Goal: Information Seeking & Learning: Learn about a topic

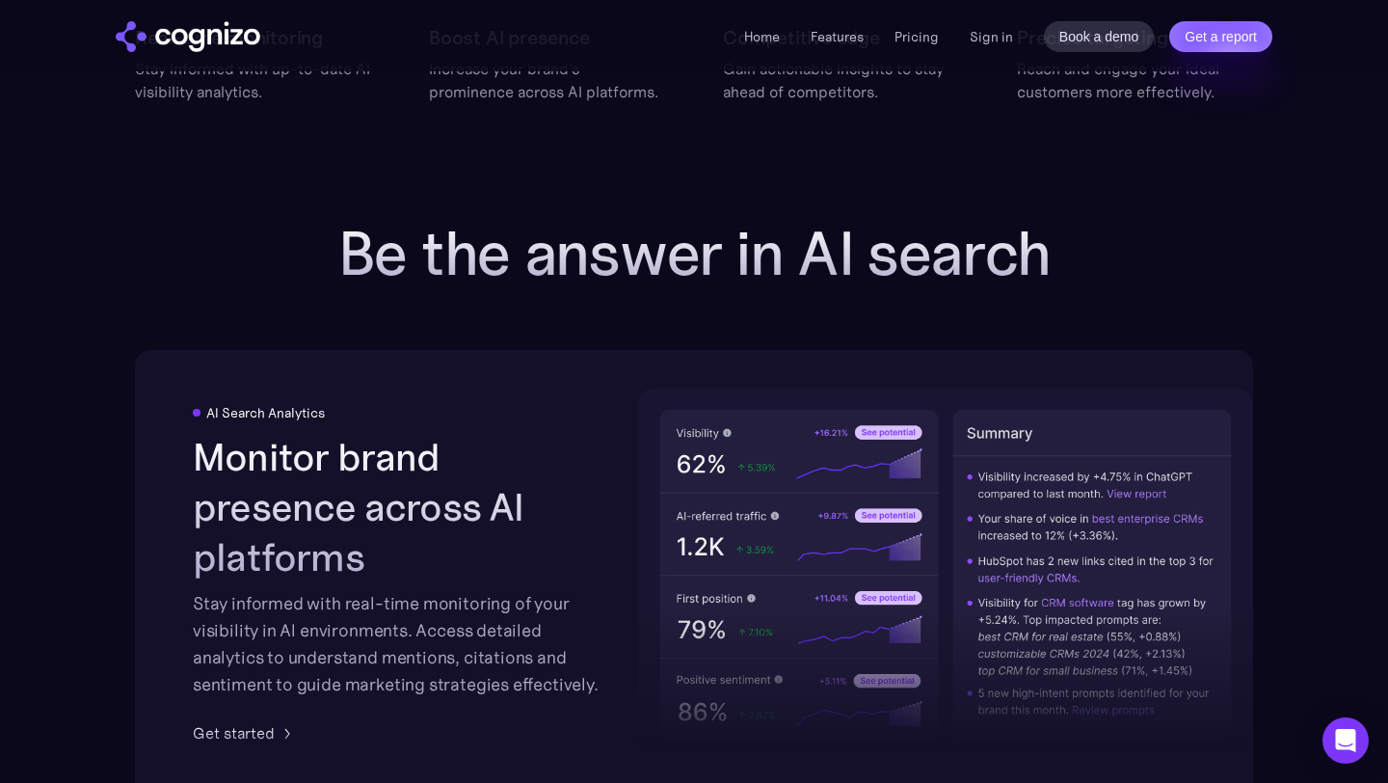
scroll to position [2889, 0]
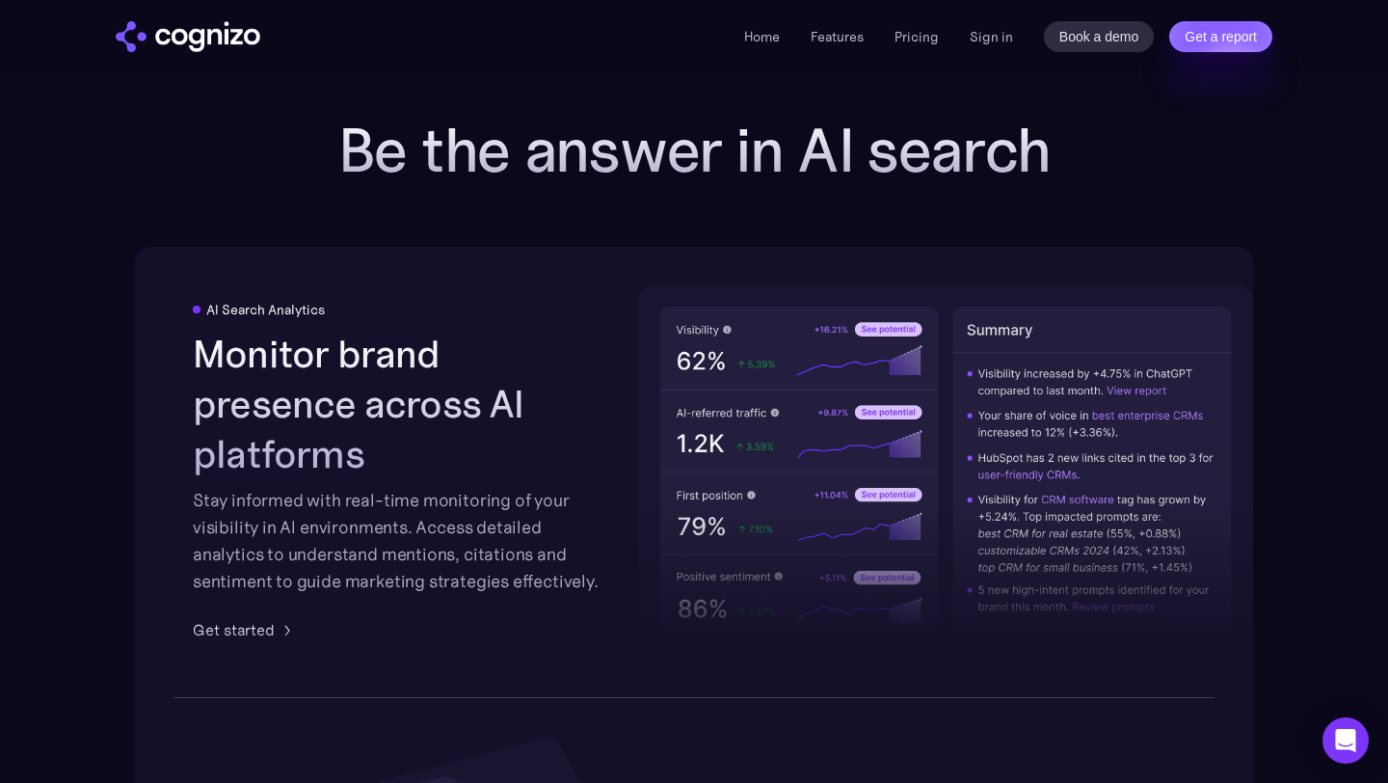
click at [1097, 393] on div at bounding box center [945, 516] width 615 height 283
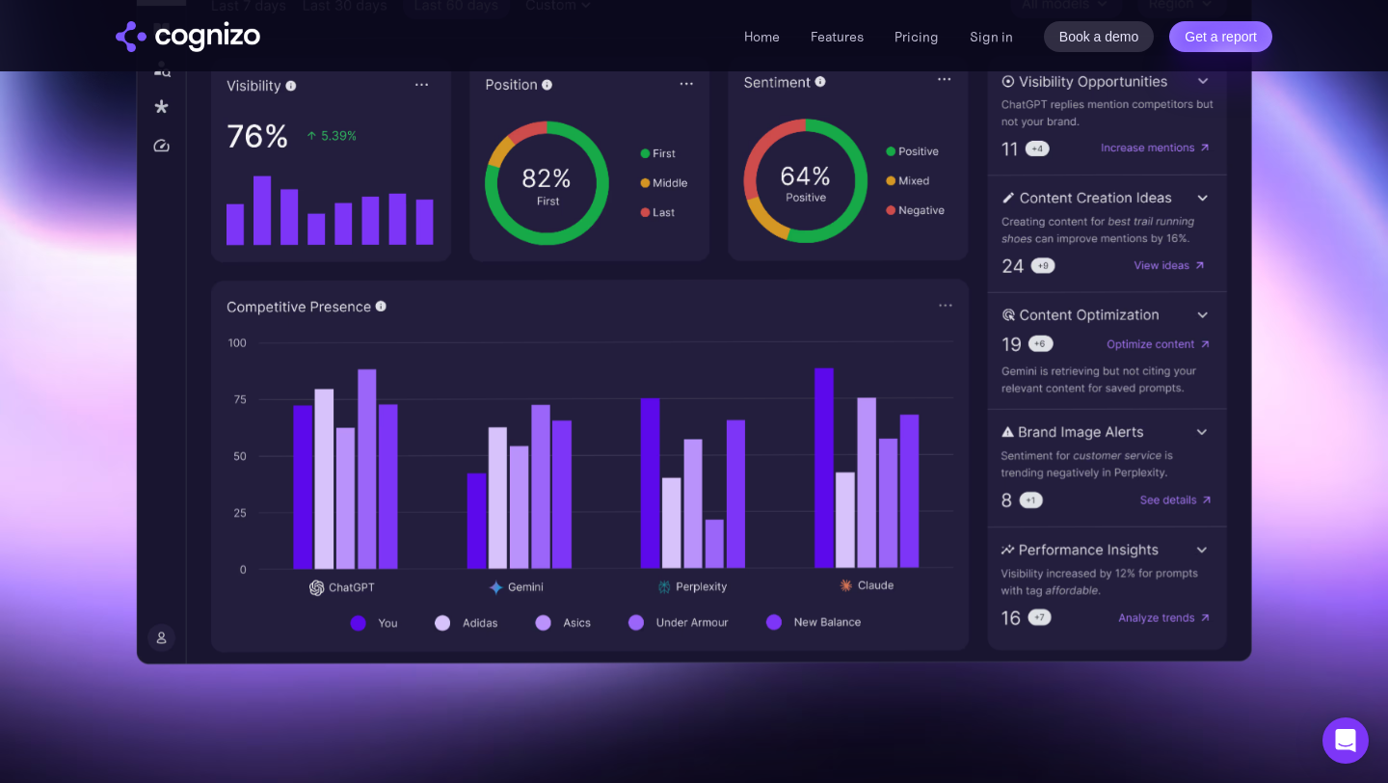
scroll to position [0, 0]
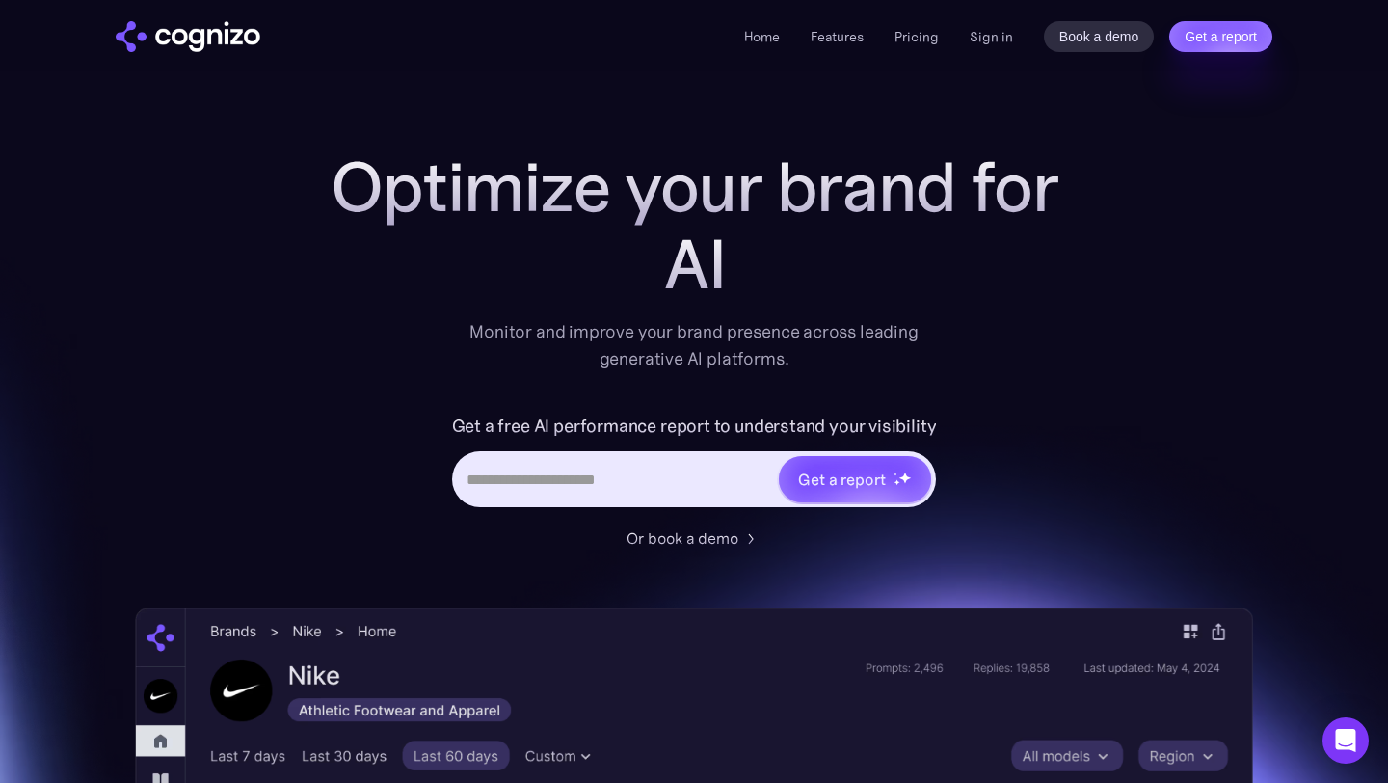
click at [711, 494] on input "Hero URL Input Form" at bounding box center [616, 479] width 323 height 37
type input "**********"
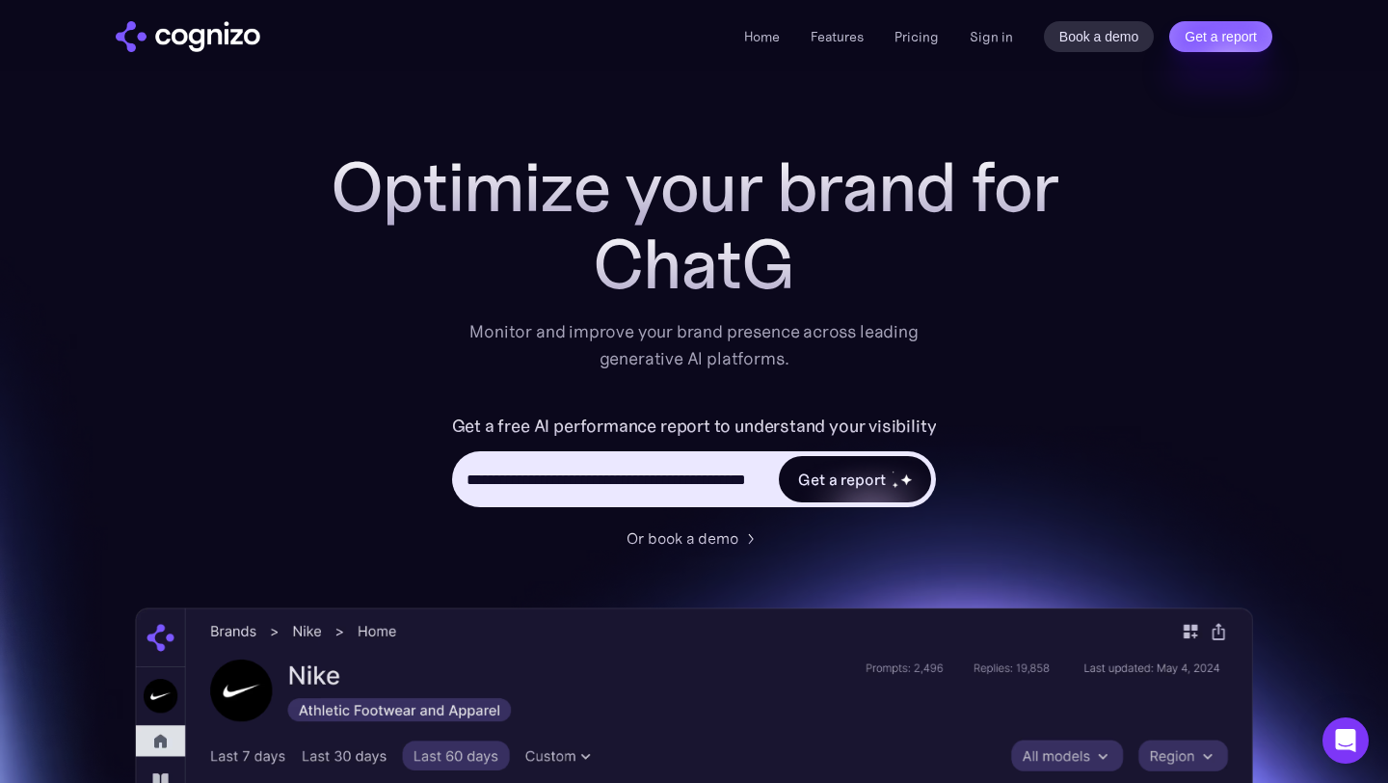
click at [884, 480] on div "Get a report" at bounding box center [855, 479] width 152 height 46
type input "**********"
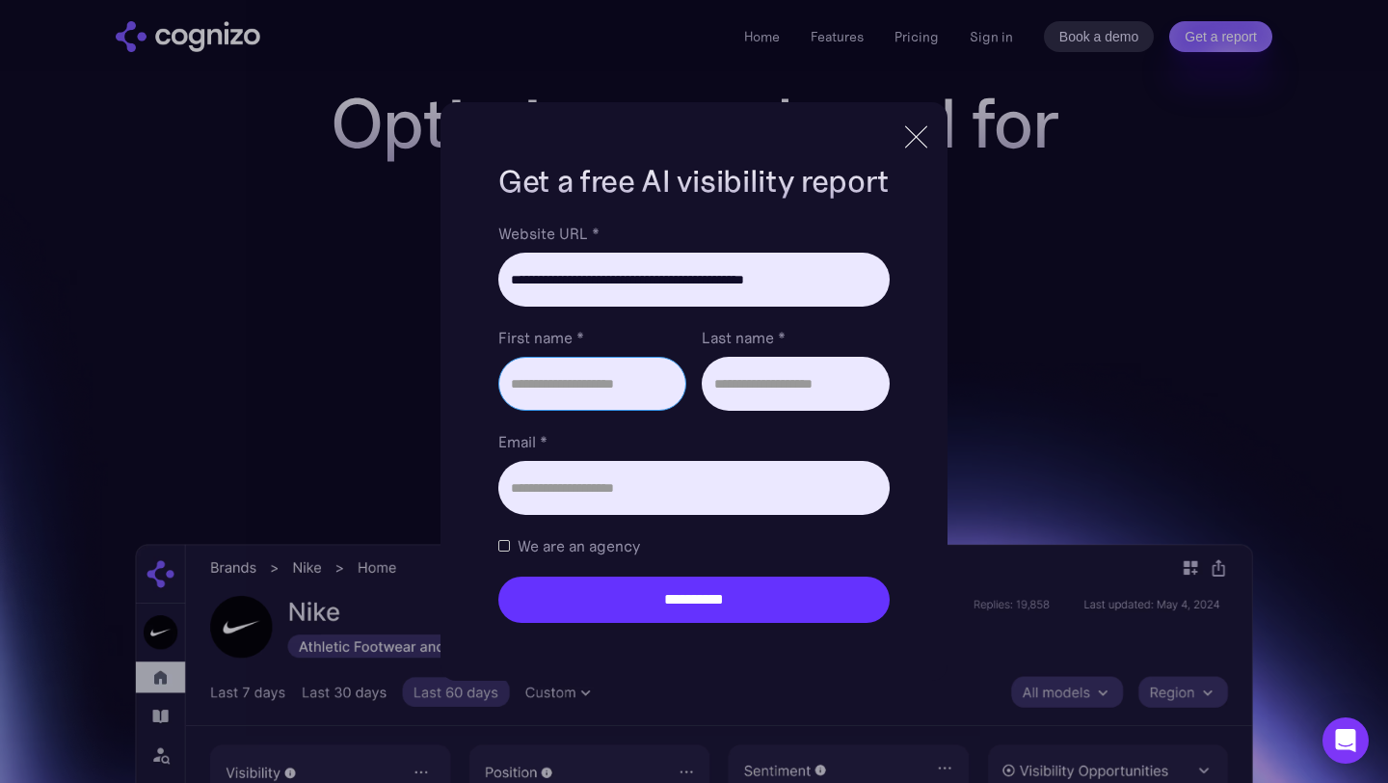
scroll to position [32, 0]
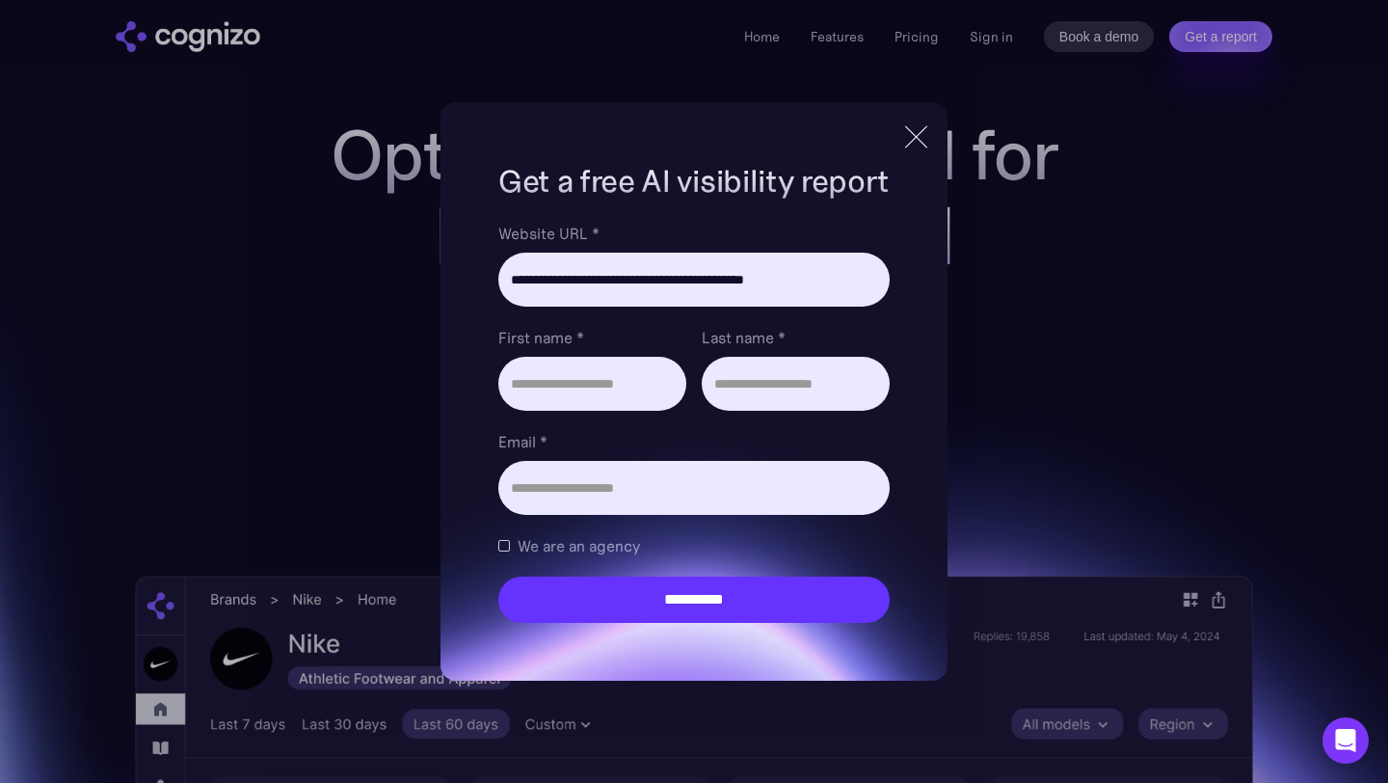
click at [915, 138] on div at bounding box center [916, 136] width 22 height 22
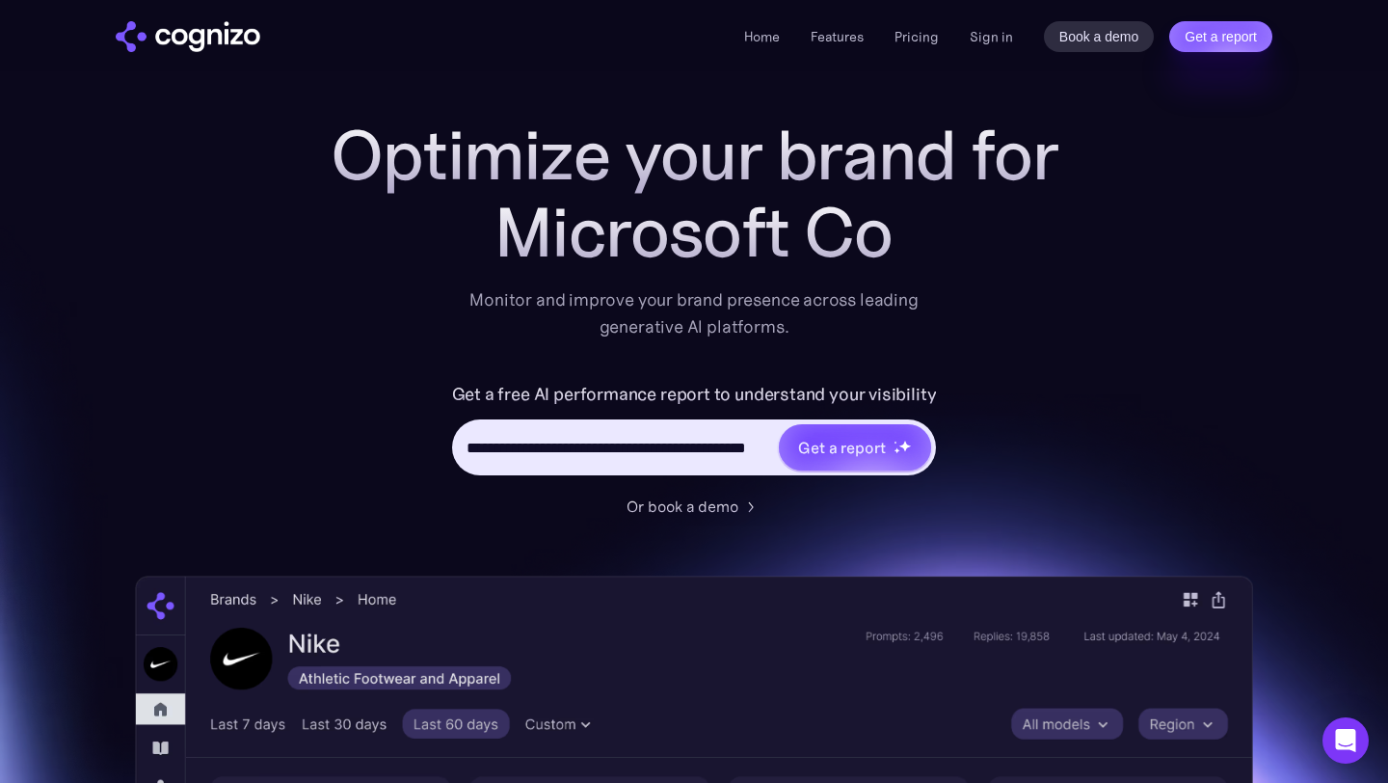
scroll to position [114, 0]
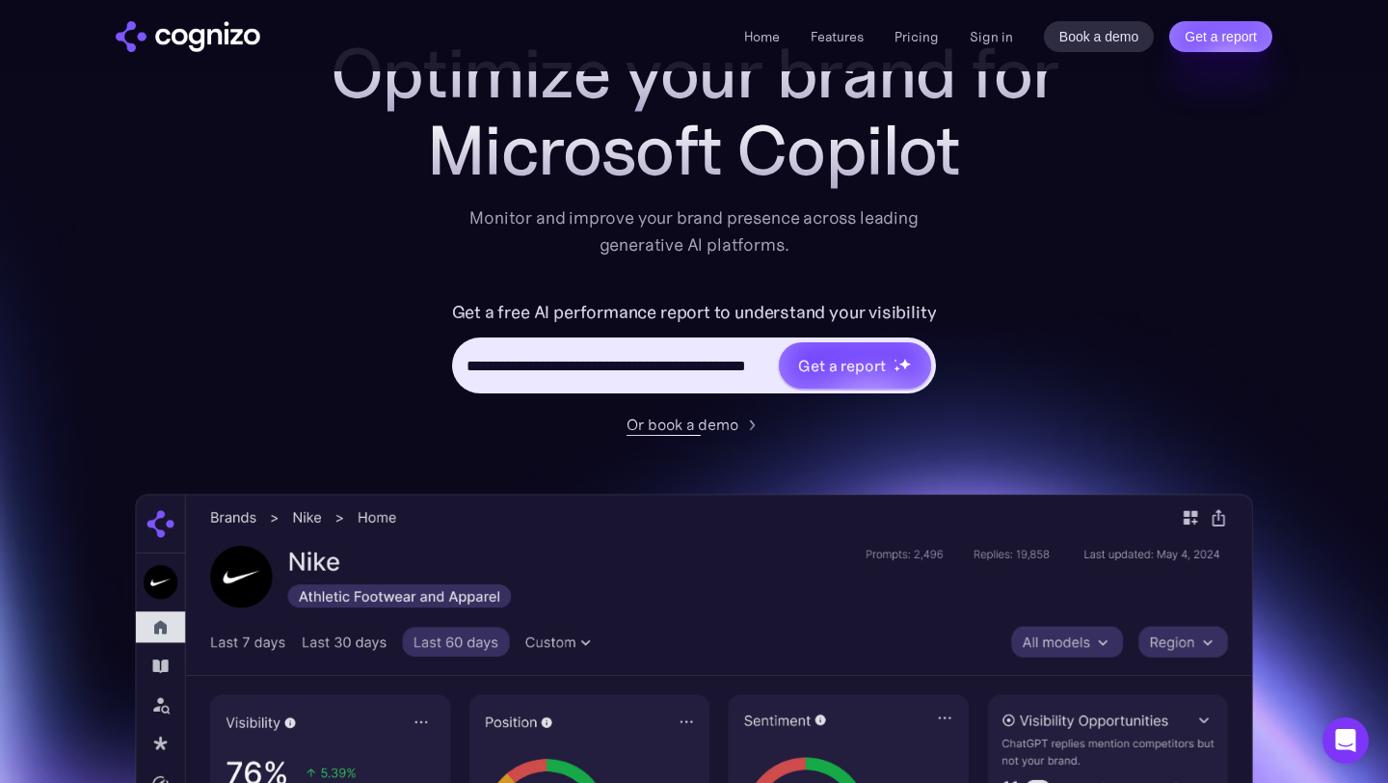
click at [713, 431] on div "Or book a demo" at bounding box center [683, 424] width 112 height 23
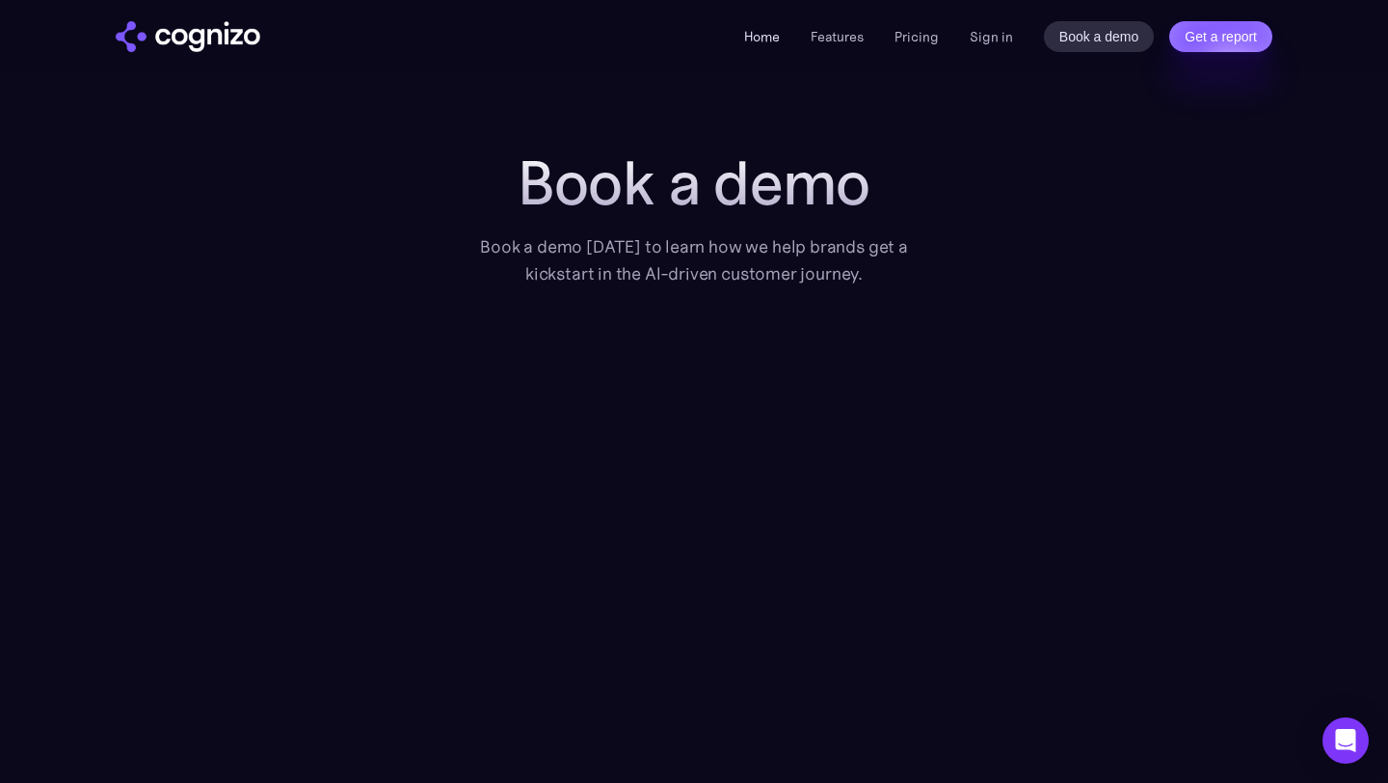
click at [769, 35] on link "Home" at bounding box center [762, 36] width 36 height 17
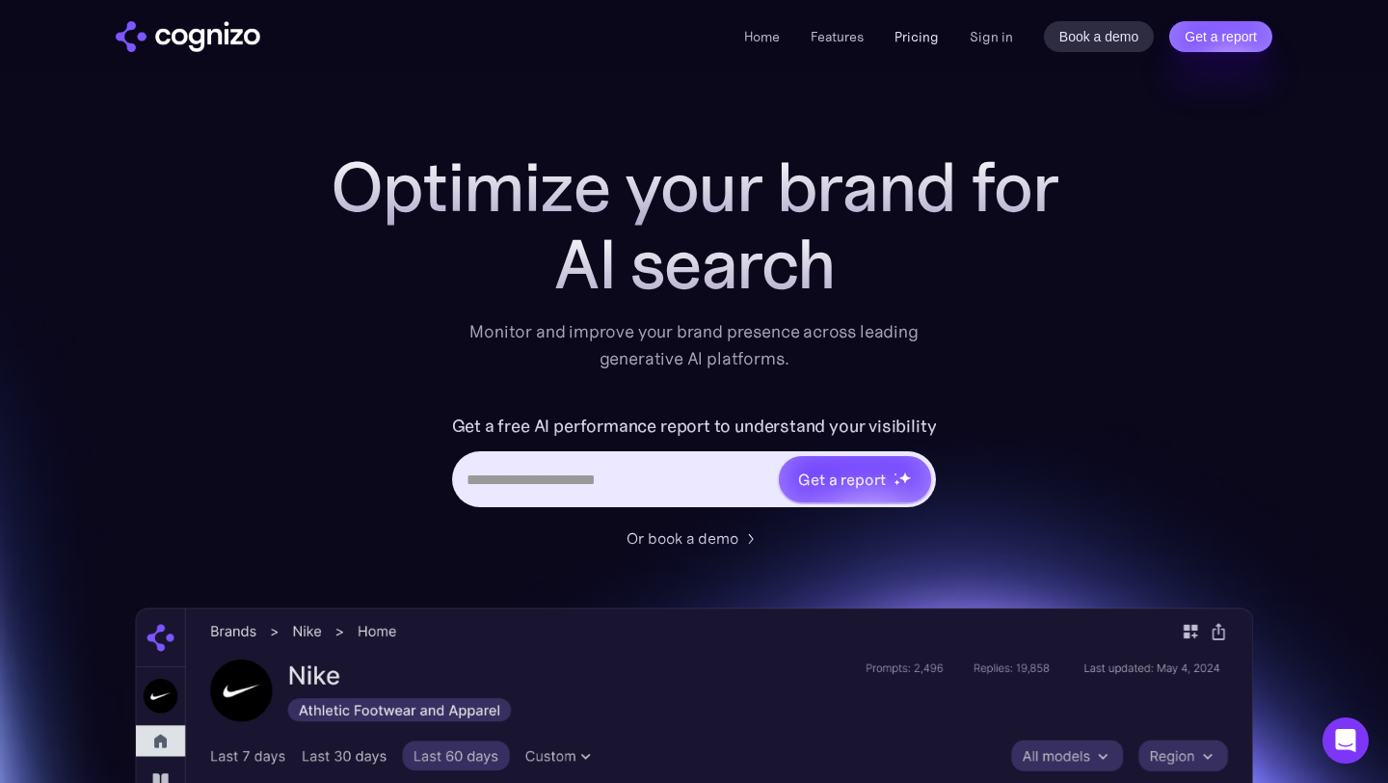
click at [913, 38] on link "Pricing" at bounding box center [917, 36] width 44 height 17
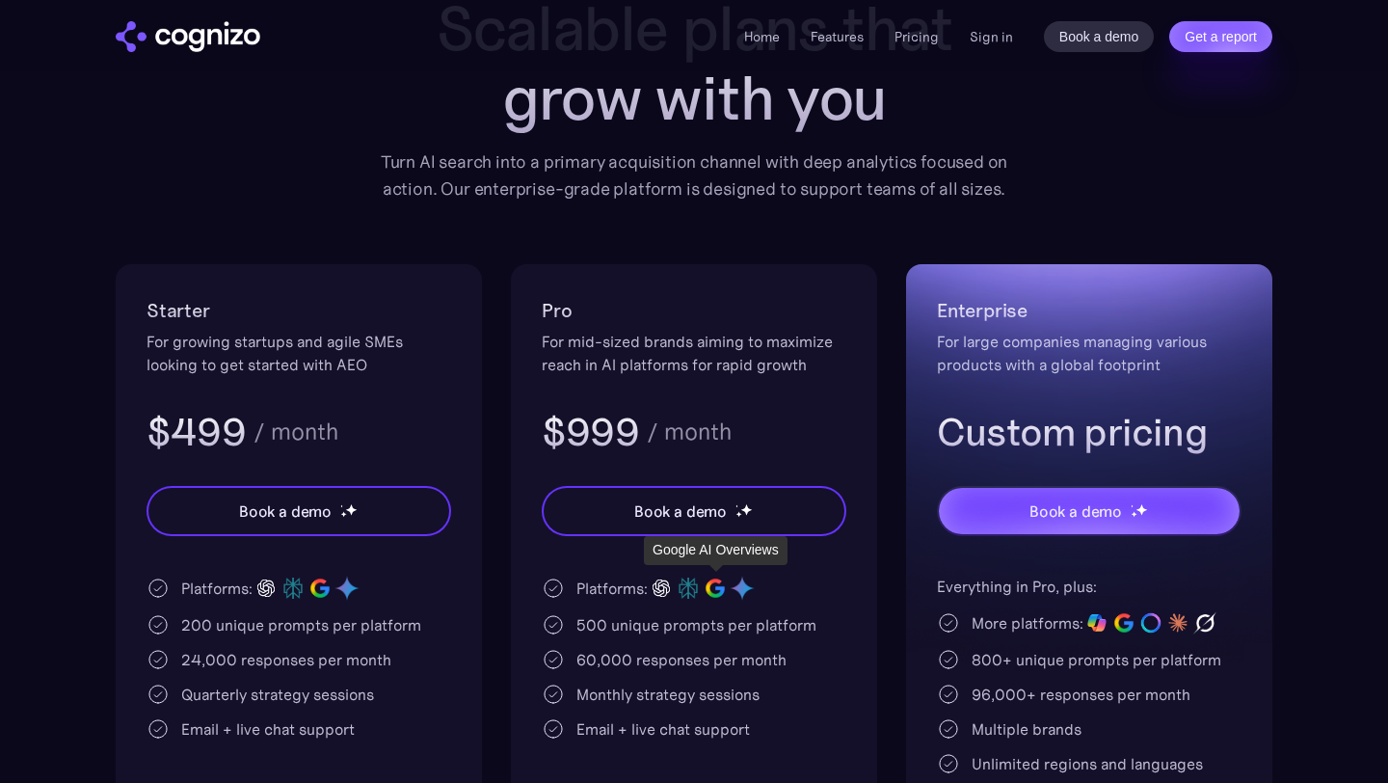
scroll to position [321, 0]
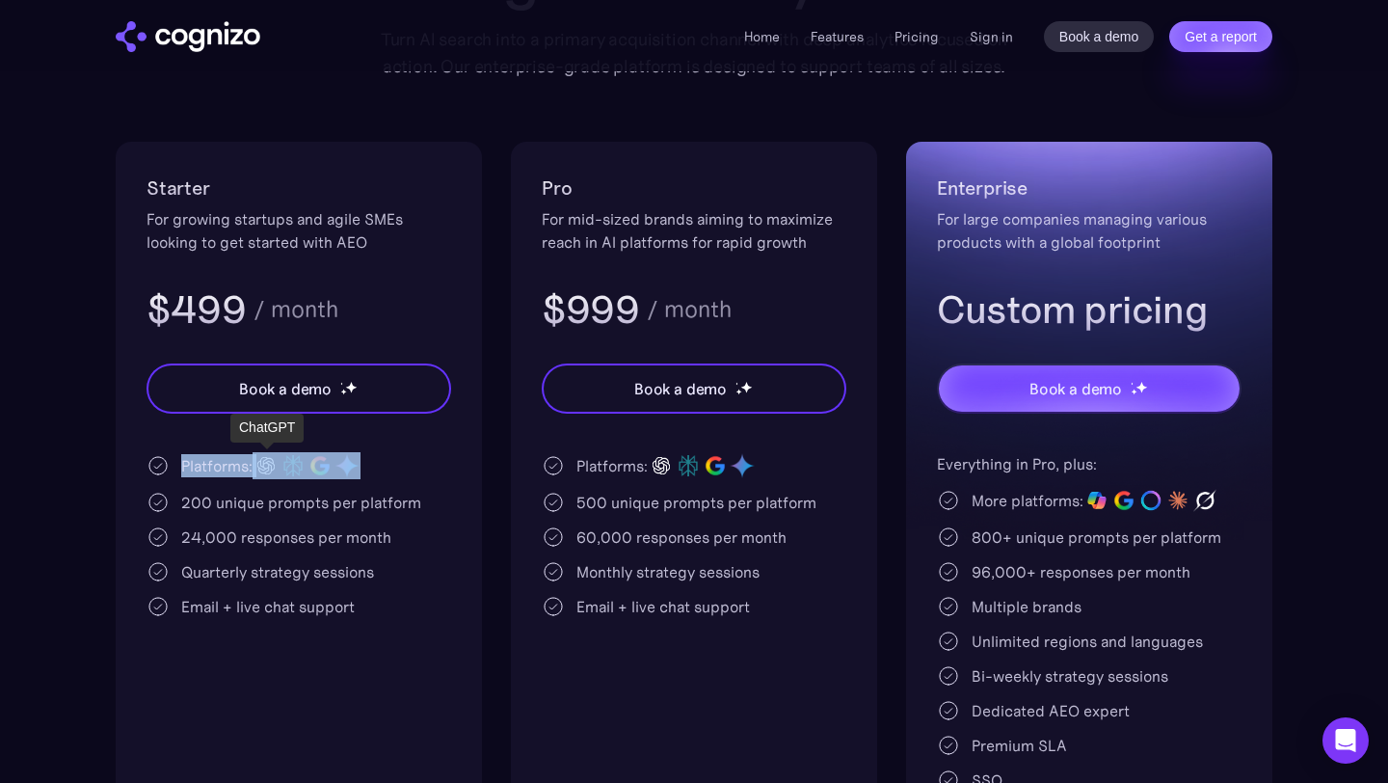
drag, startPoint x: 377, startPoint y: 465, endPoint x: 256, endPoint y: 467, distance: 120.5
click at [257, 467] on div "Platforms:" at bounding box center [299, 465] width 305 height 27
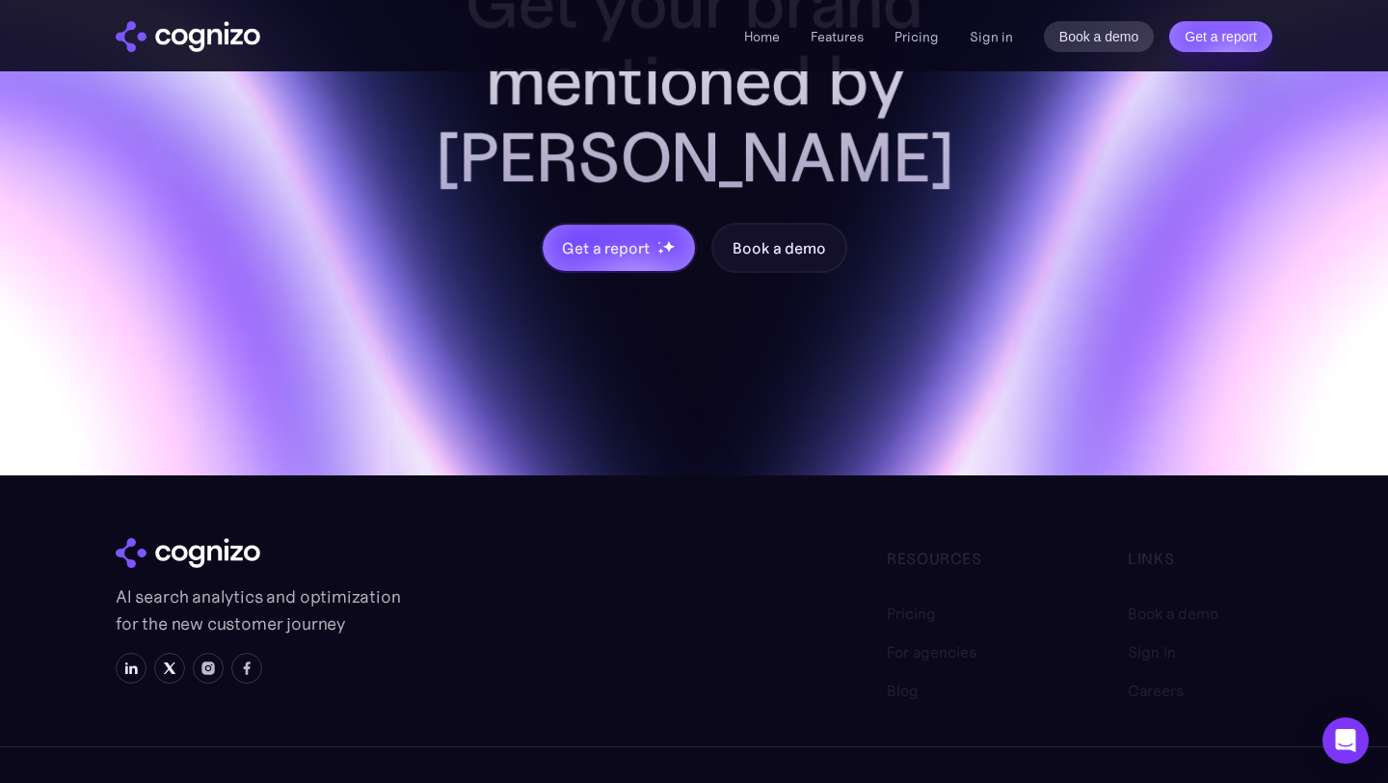
scroll to position [5892, 0]
